Goal: Information Seeking & Learning: Learn about a topic

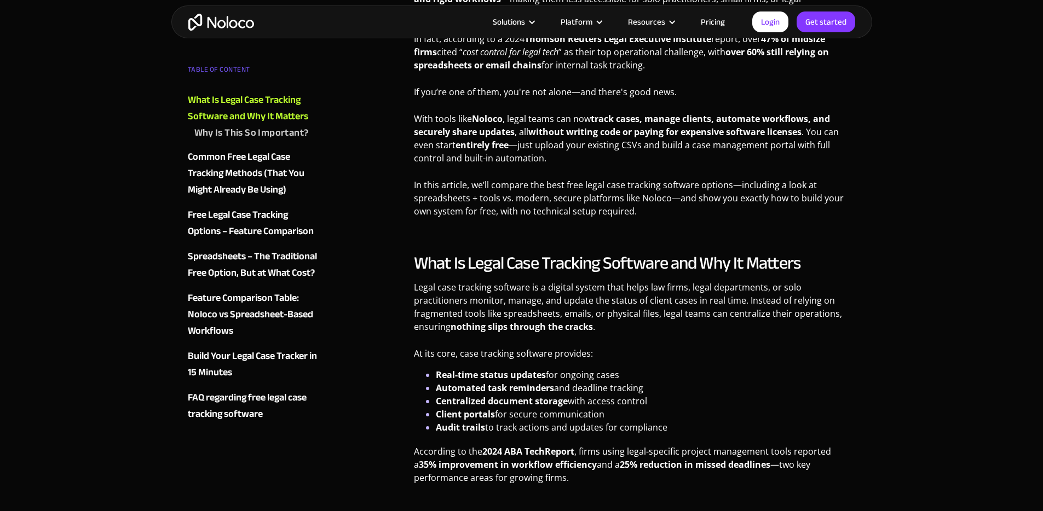
scroll to position [622, 0]
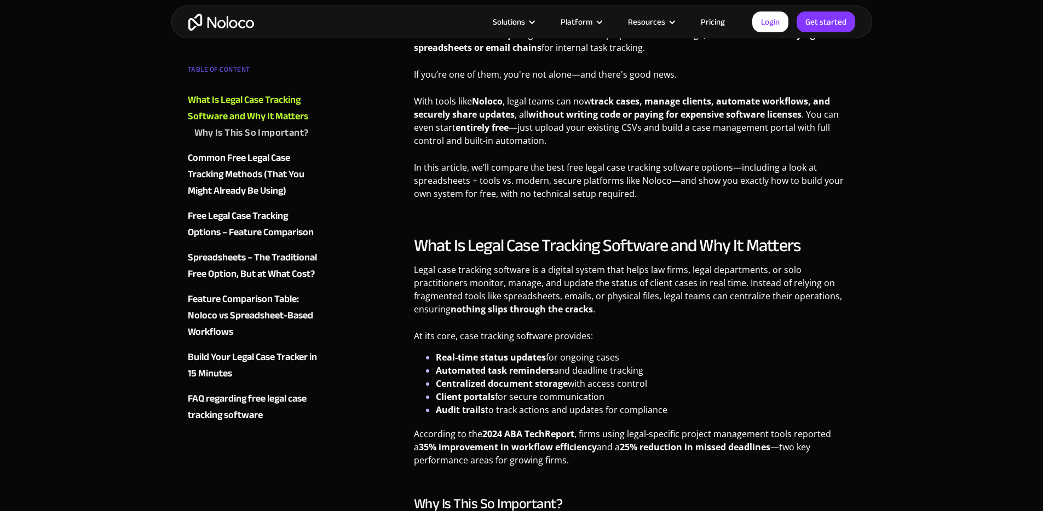
click at [709, 27] on link "Pricing" at bounding box center [712, 22] width 51 height 14
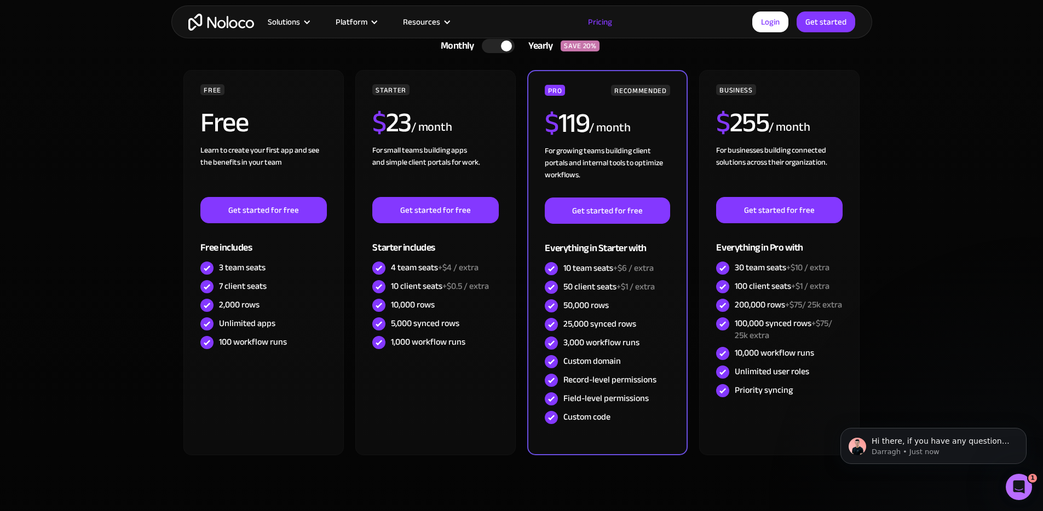
click at [502, 47] on div at bounding box center [506, 46] width 11 height 11
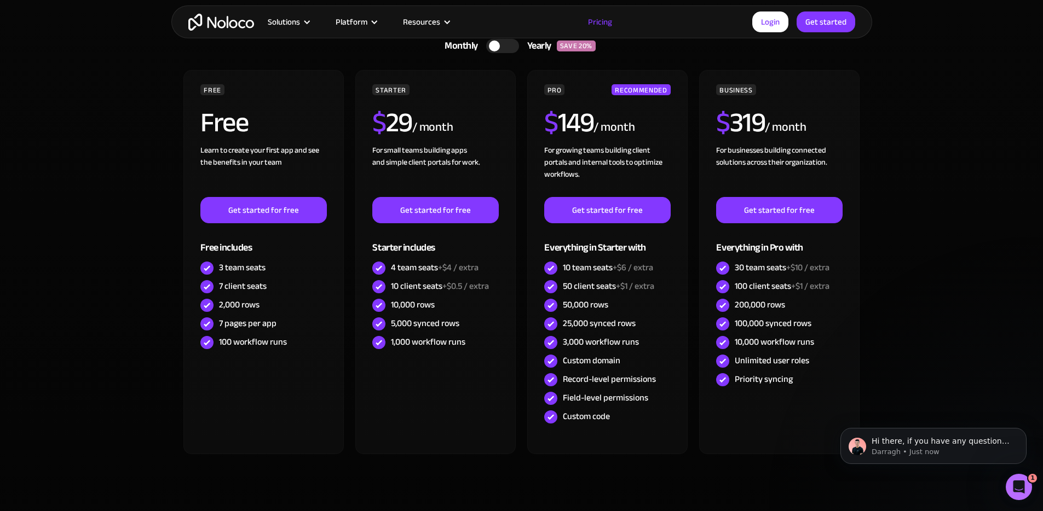
click at [498, 49] on div at bounding box center [502, 46] width 33 height 14
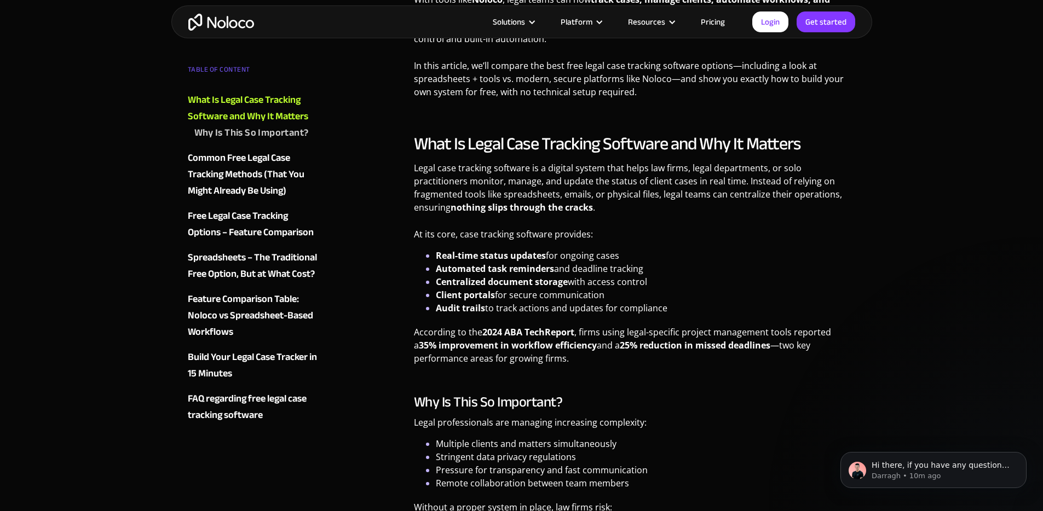
scroll to position [754, 0]
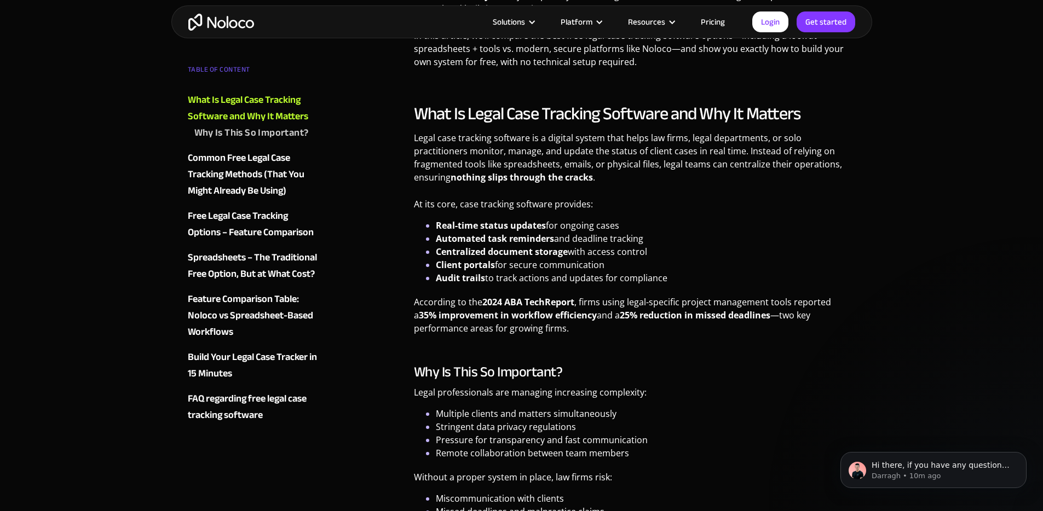
click at [701, 20] on link "Pricing" at bounding box center [712, 22] width 51 height 14
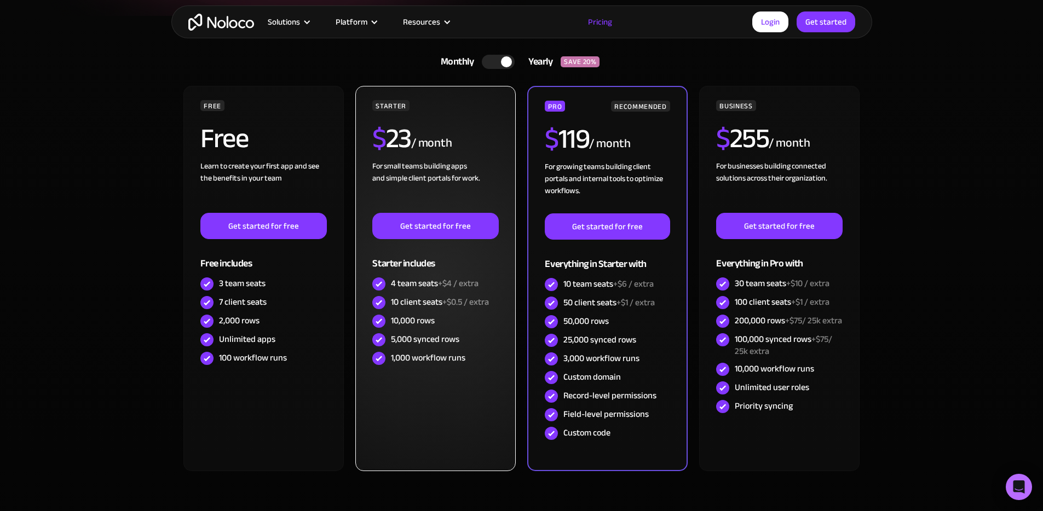
scroll to position [254, 0]
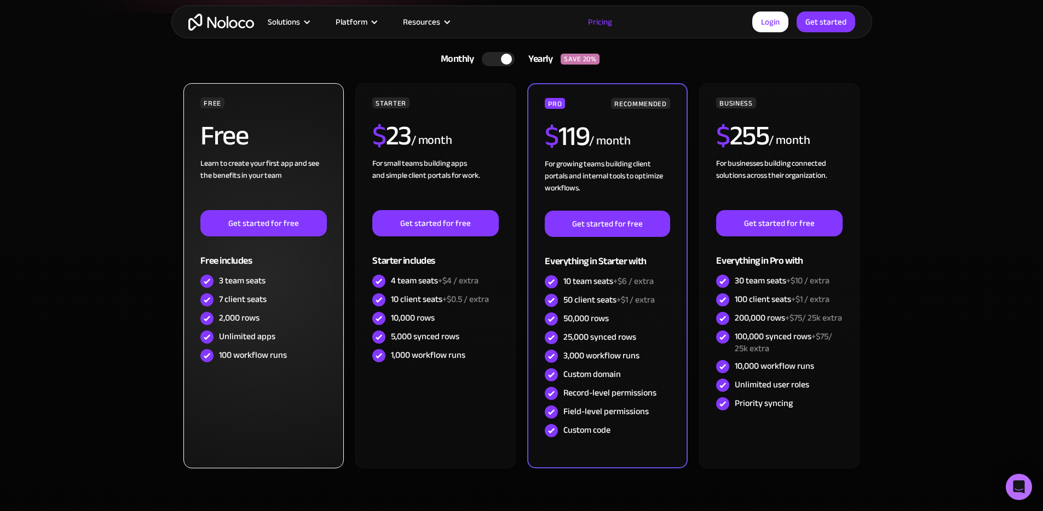
click at [198, 298] on div "FREE Free Learn to create your first app and see the benefits in your team ‍ Ge…" at bounding box center [263, 275] width 160 height 385
click at [217, 300] on div "7 client seats" at bounding box center [263, 300] width 126 height 19
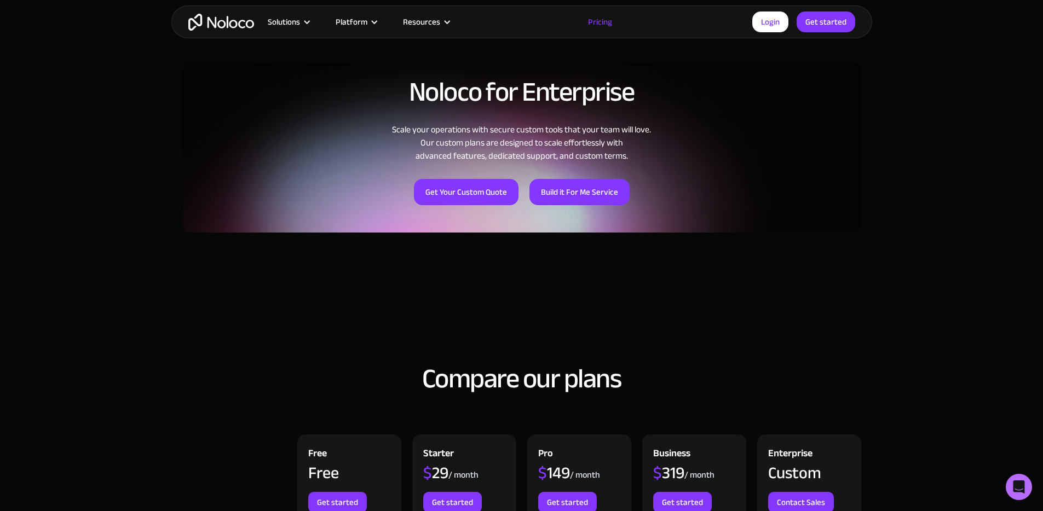
scroll to position [865, 0]
